Goal: Information Seeking & Learning: Learn about a topic

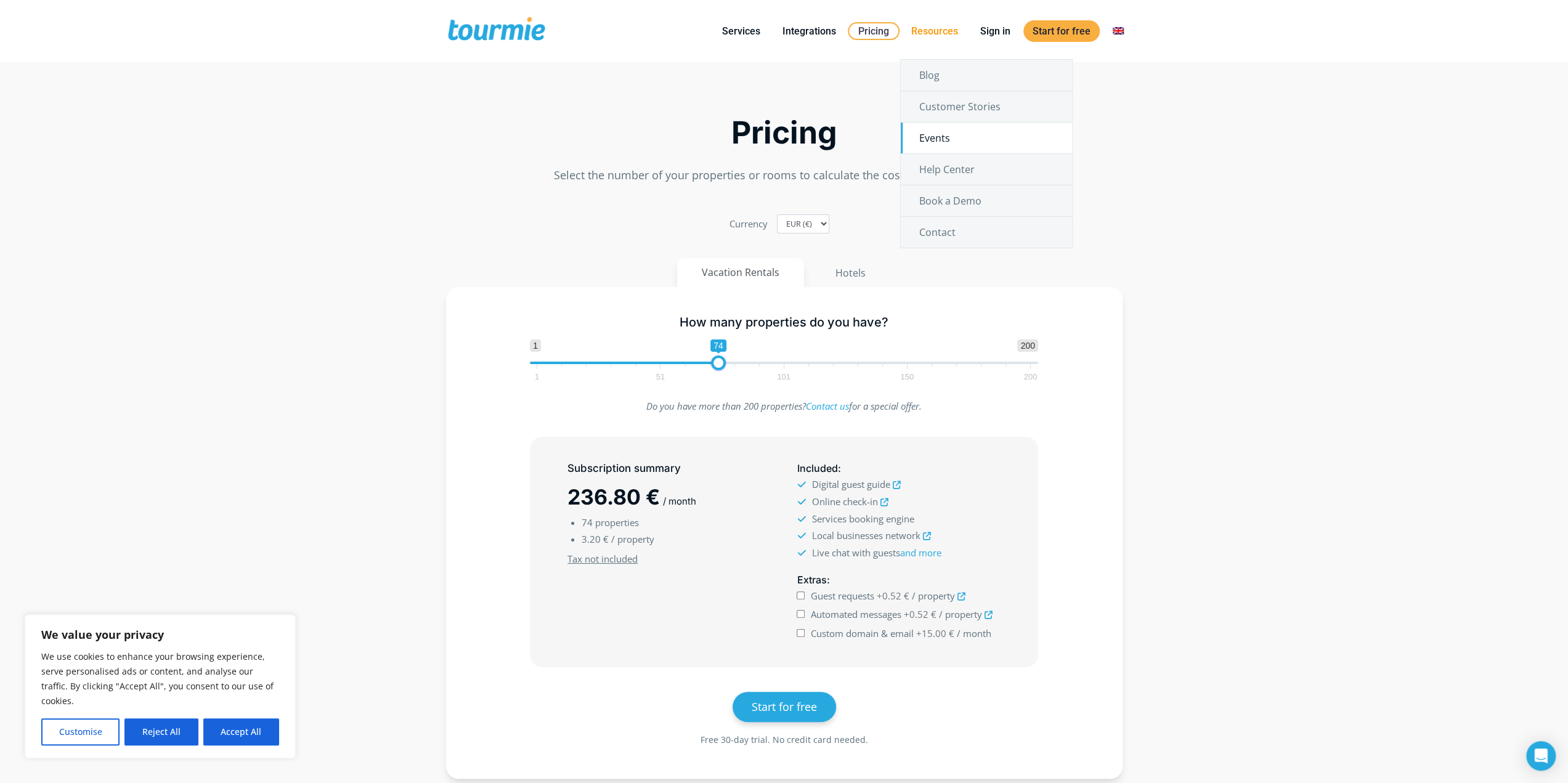
click at [956, 148] on link "Events" at bounding box center [987, 137] width 171 height 31
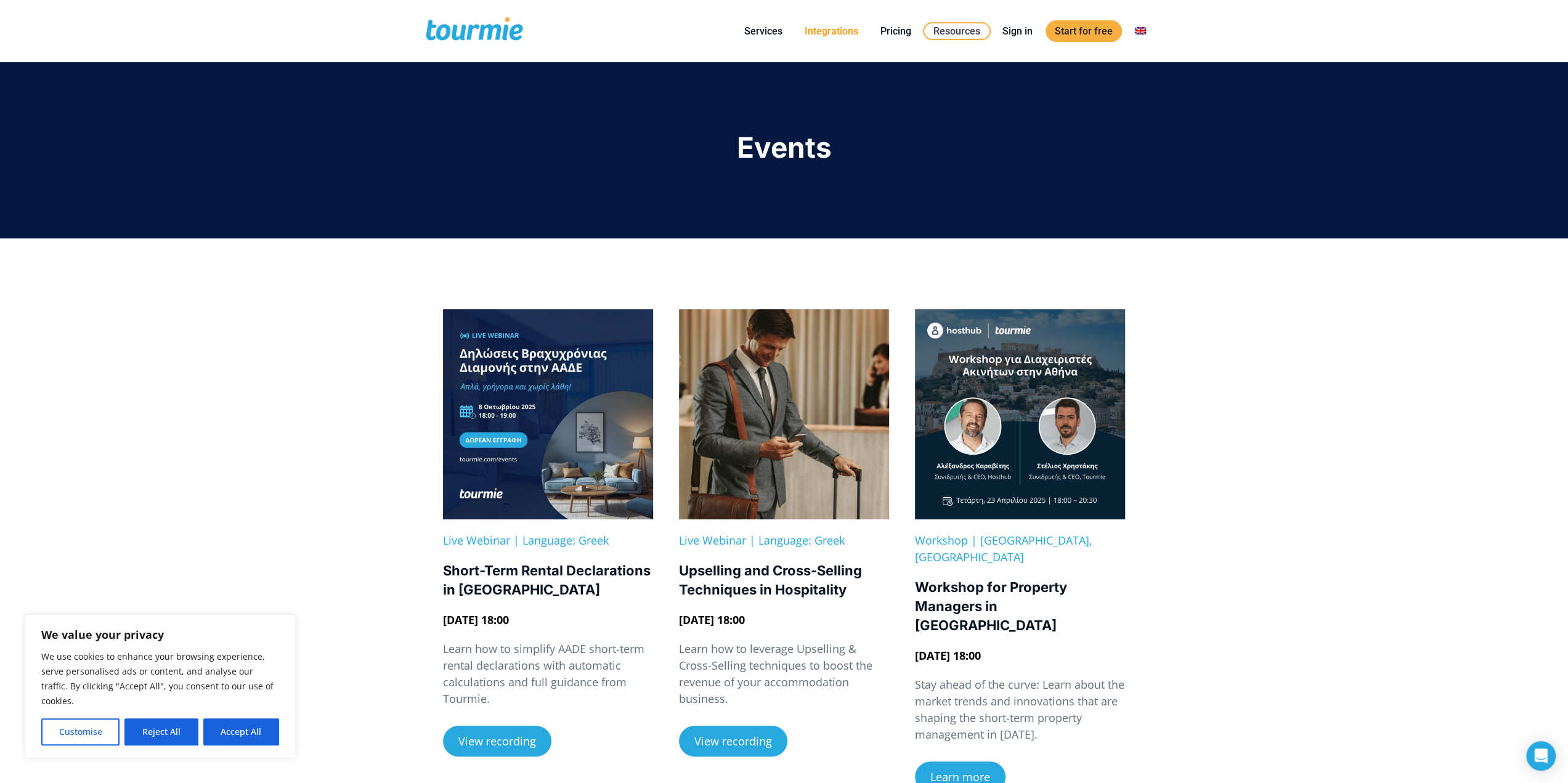
click at [852, 32] on link "Integrations" at bounding box center [832, 31] width 72 height 15
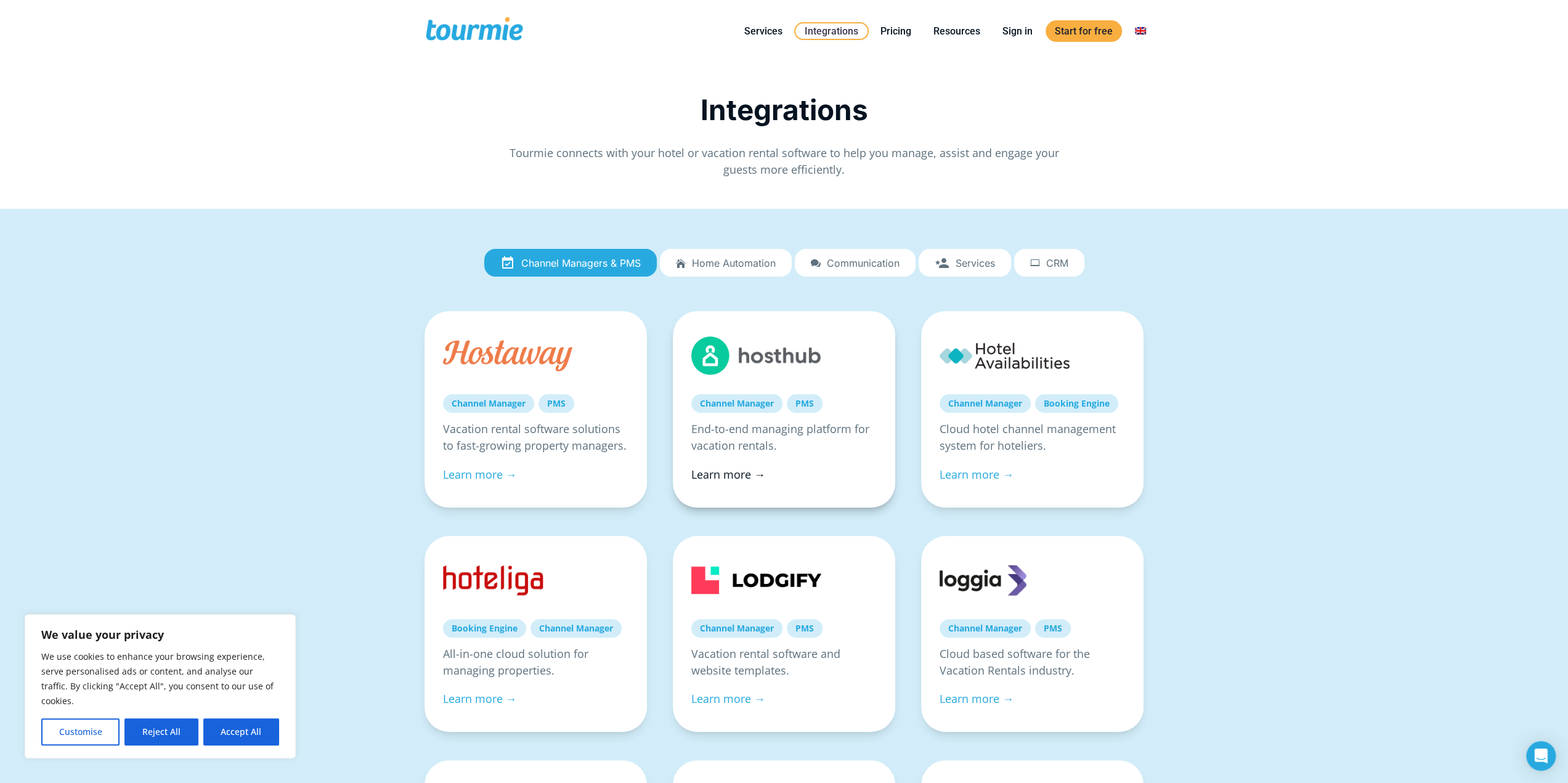
click at [747, 470] on link "Learn more →" at bounding box center [728, 474] width 74 height 14
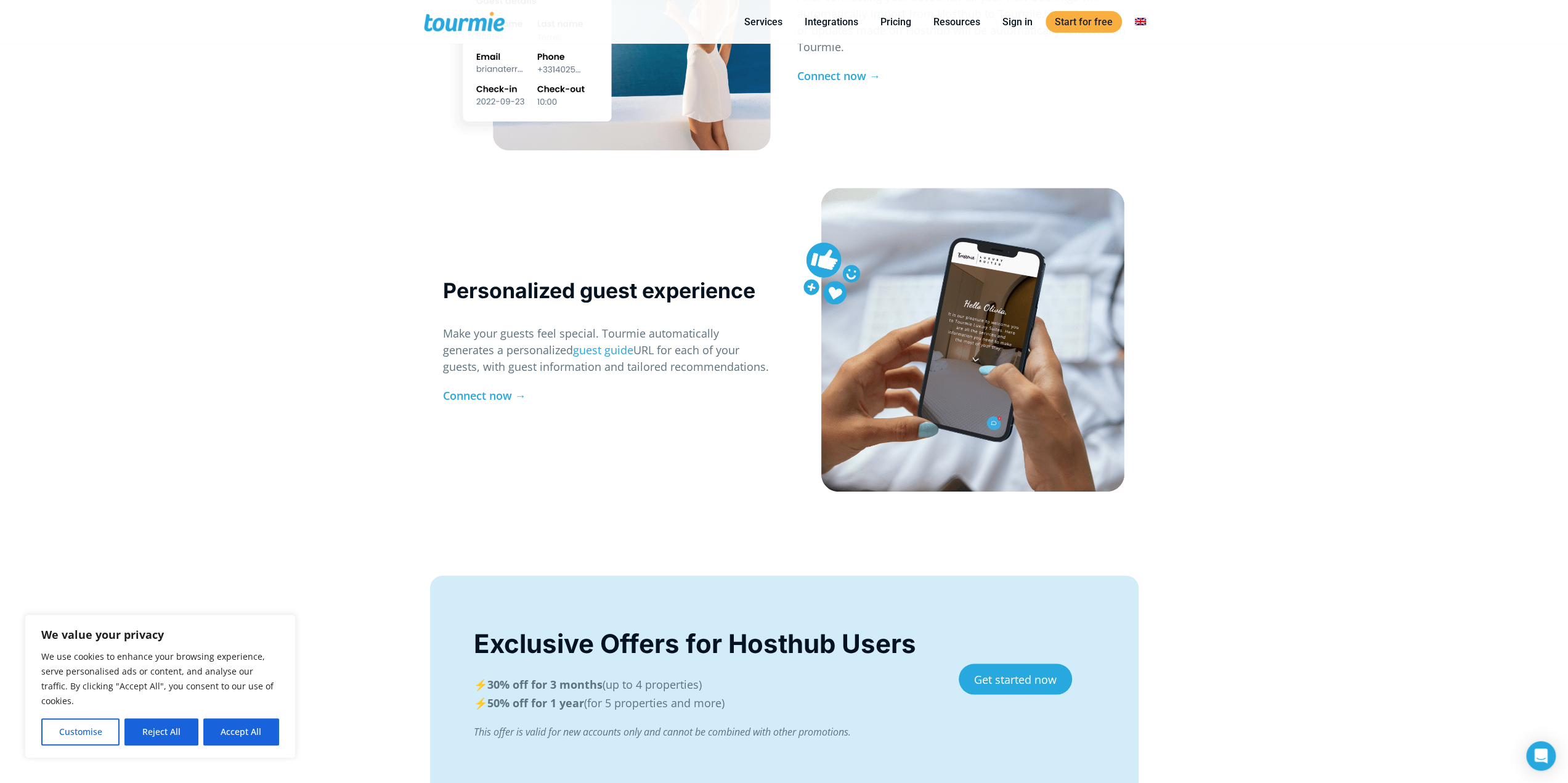
scroll to position [1919, 0]
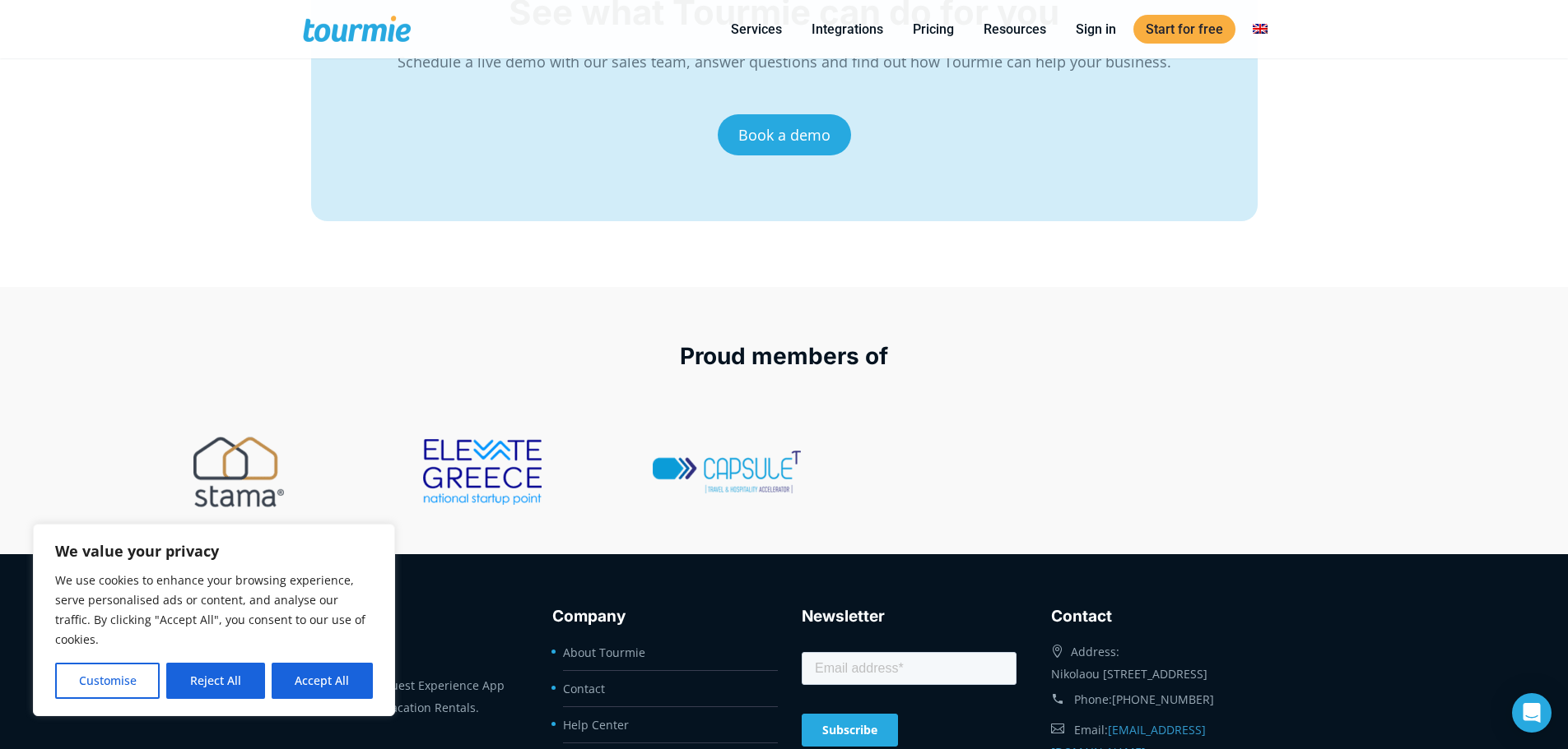
scroll to position [6703, 0]
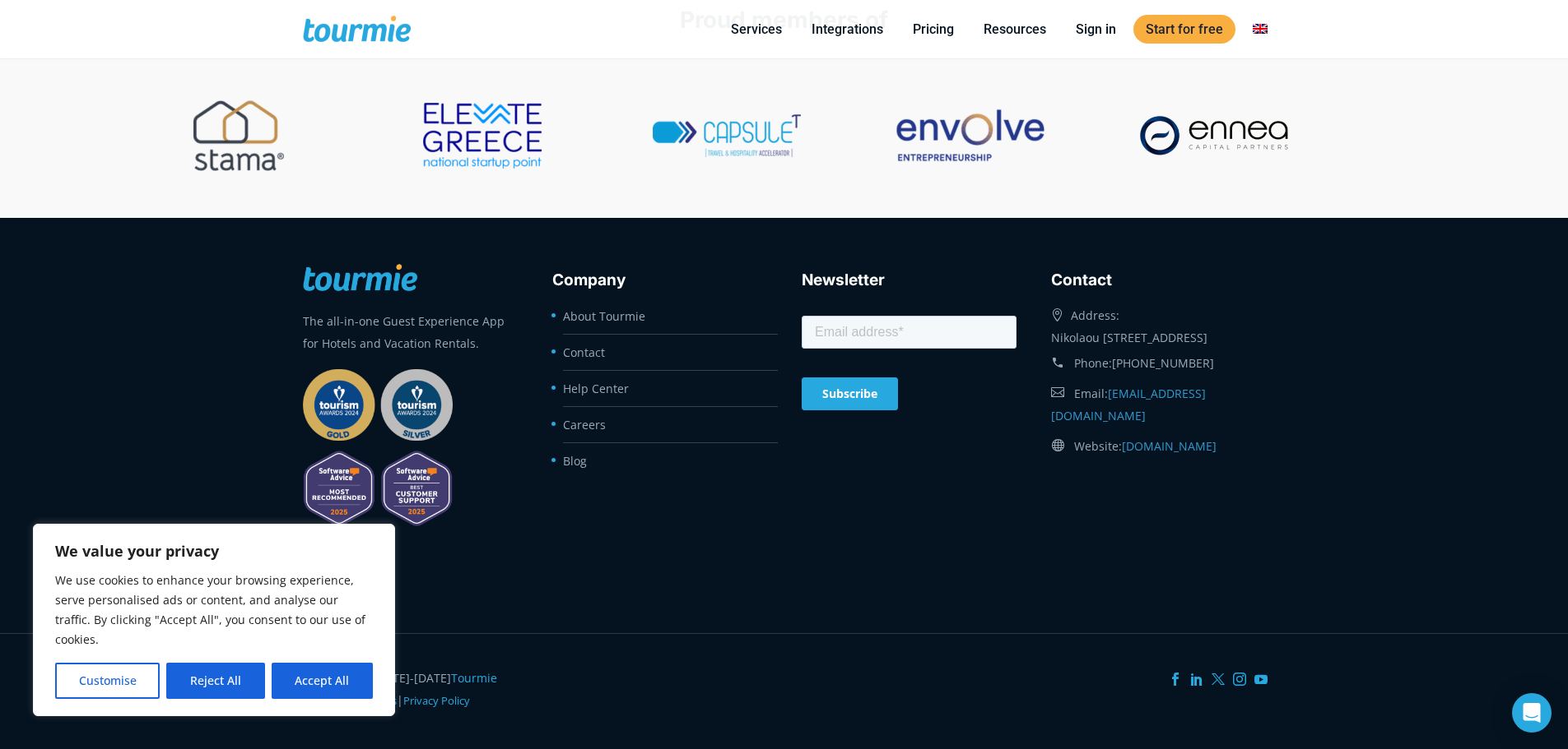
click at [348, 685] on button "Accept All" at bounding box center [323, 681] width 101 height 36
checkbox input "true"
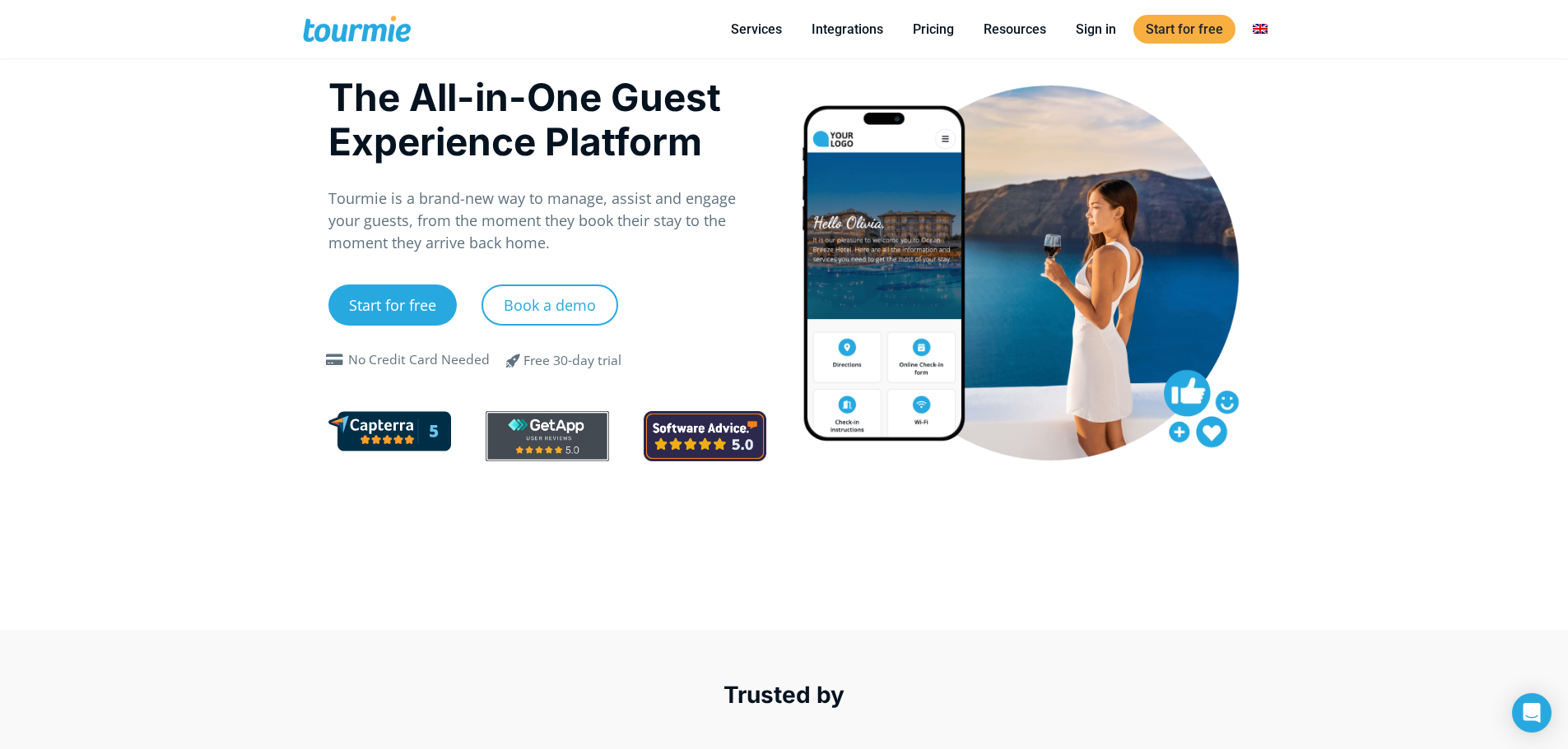
scroll to position [0, 0]
